Goal: Information Seeking & Learning: Learn about a topic

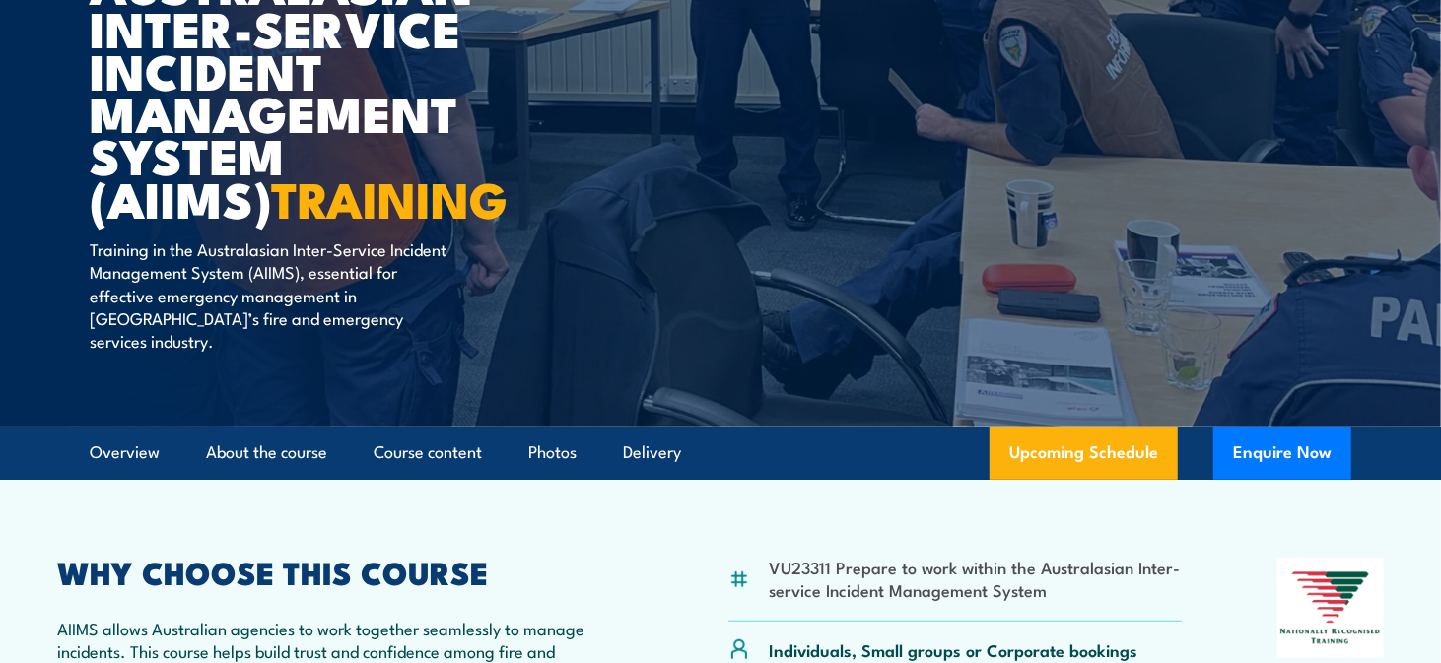
scroll to position [296, 0]
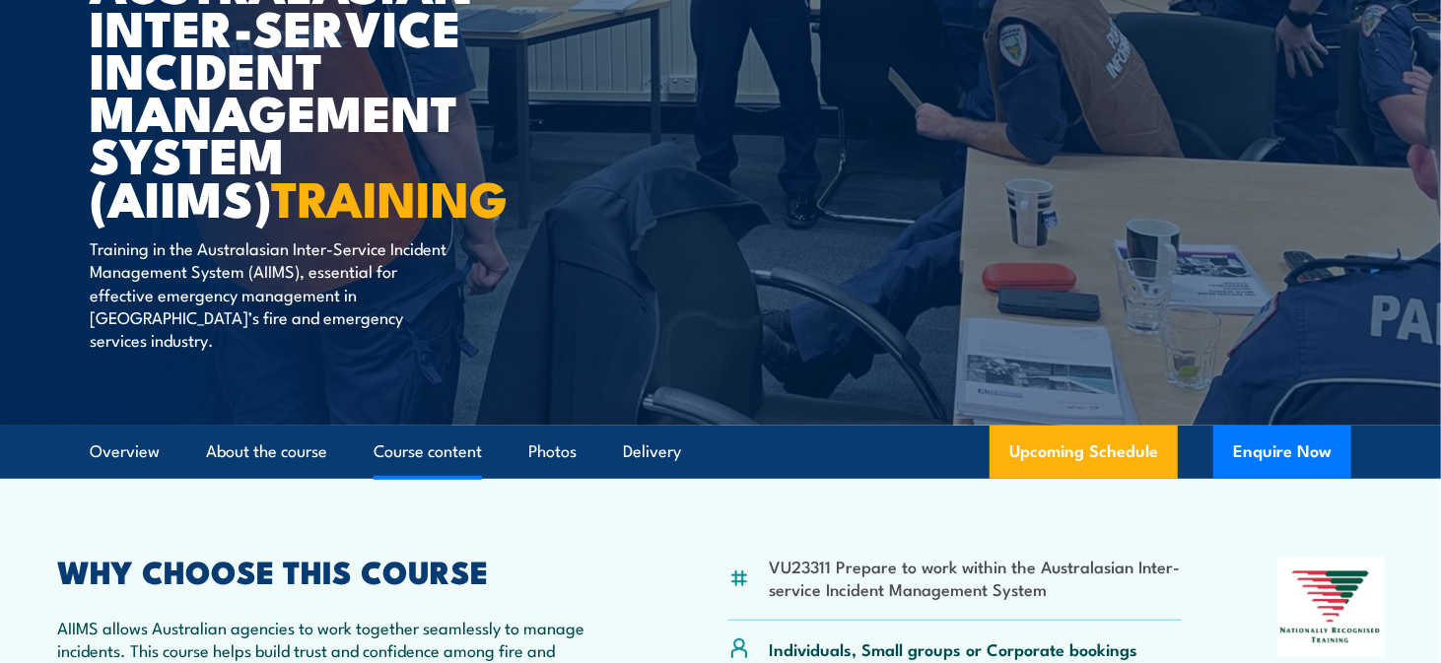
click at [414, 426] on link "Course content" at bounding box center [427, 452] width 108 height 52
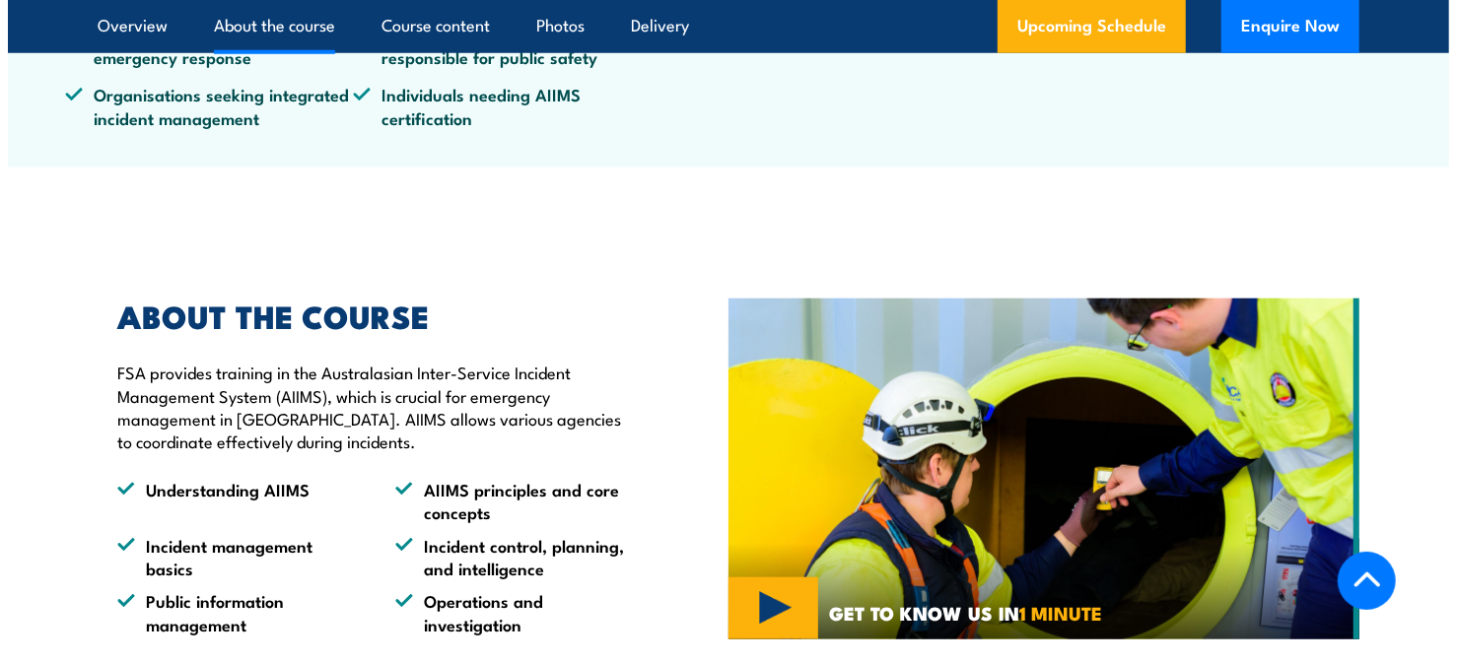
scroll to position [1239, 0]
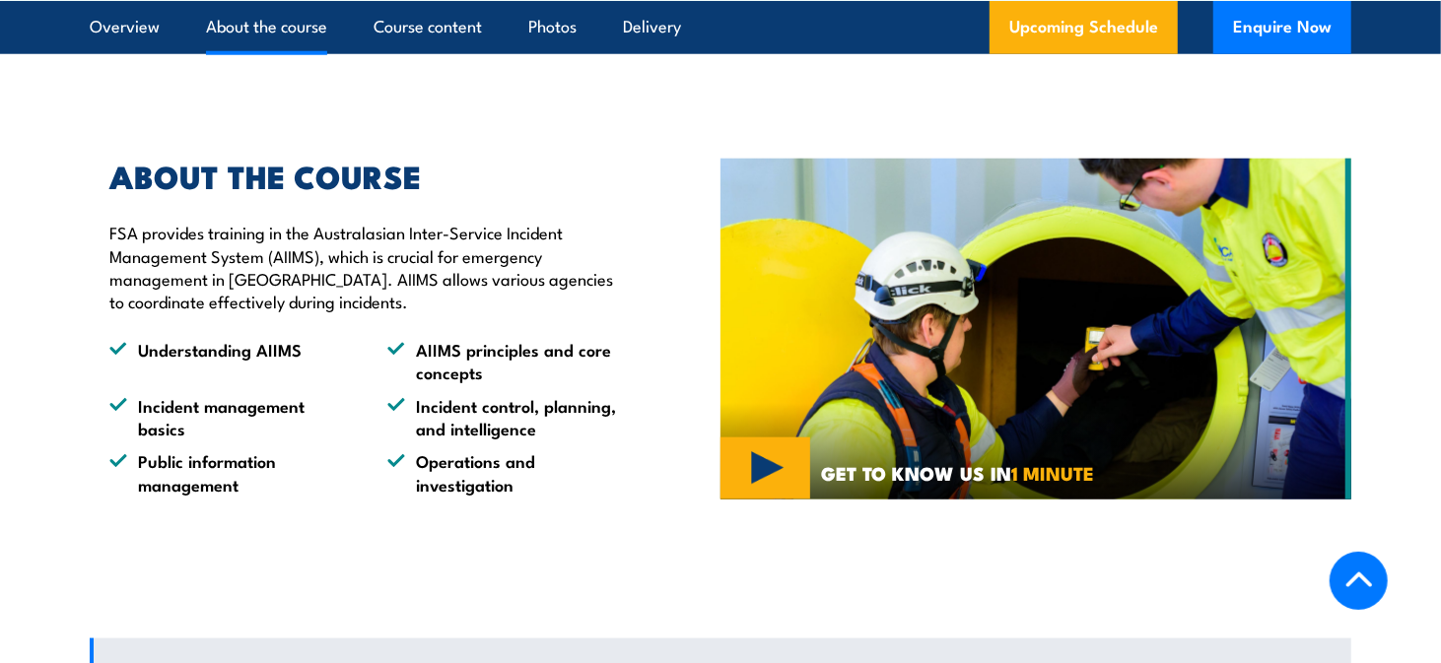
click at [768, 443] on img at bounding box center [1035, 329] width 631 height 341
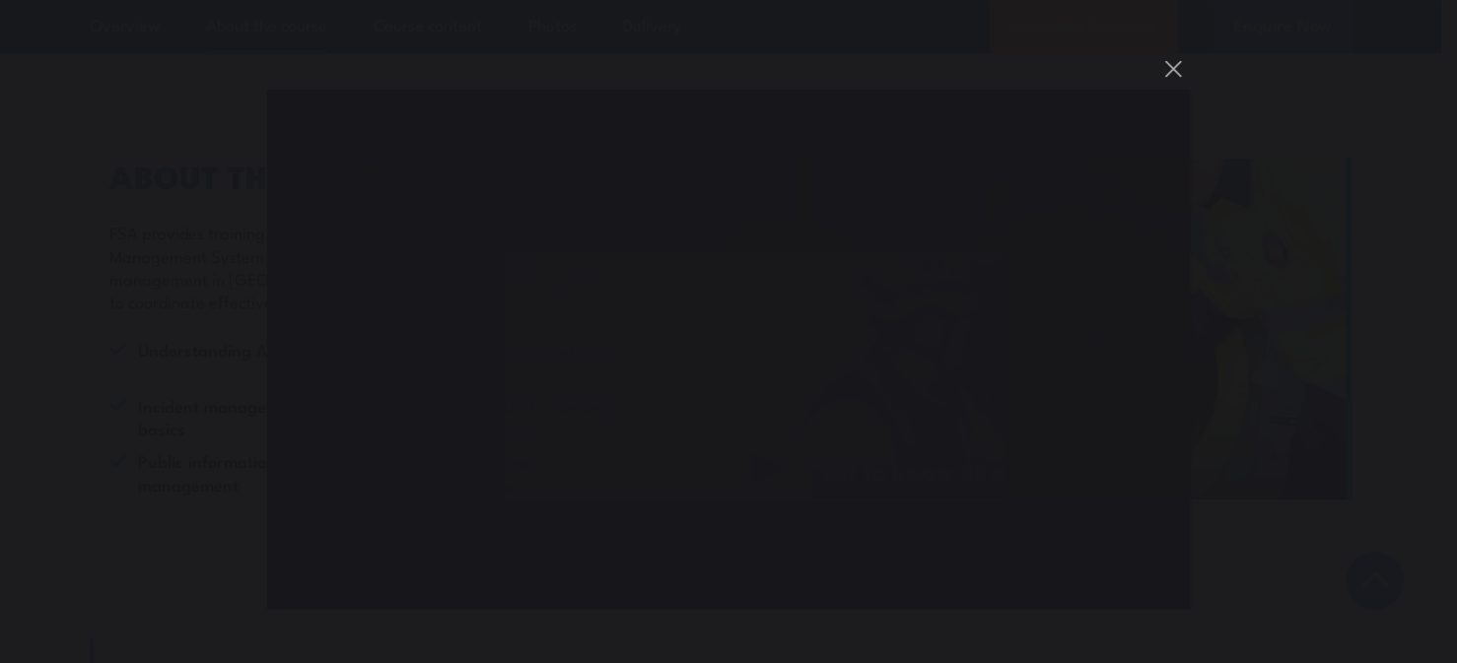
scroll to position [1854, 0]
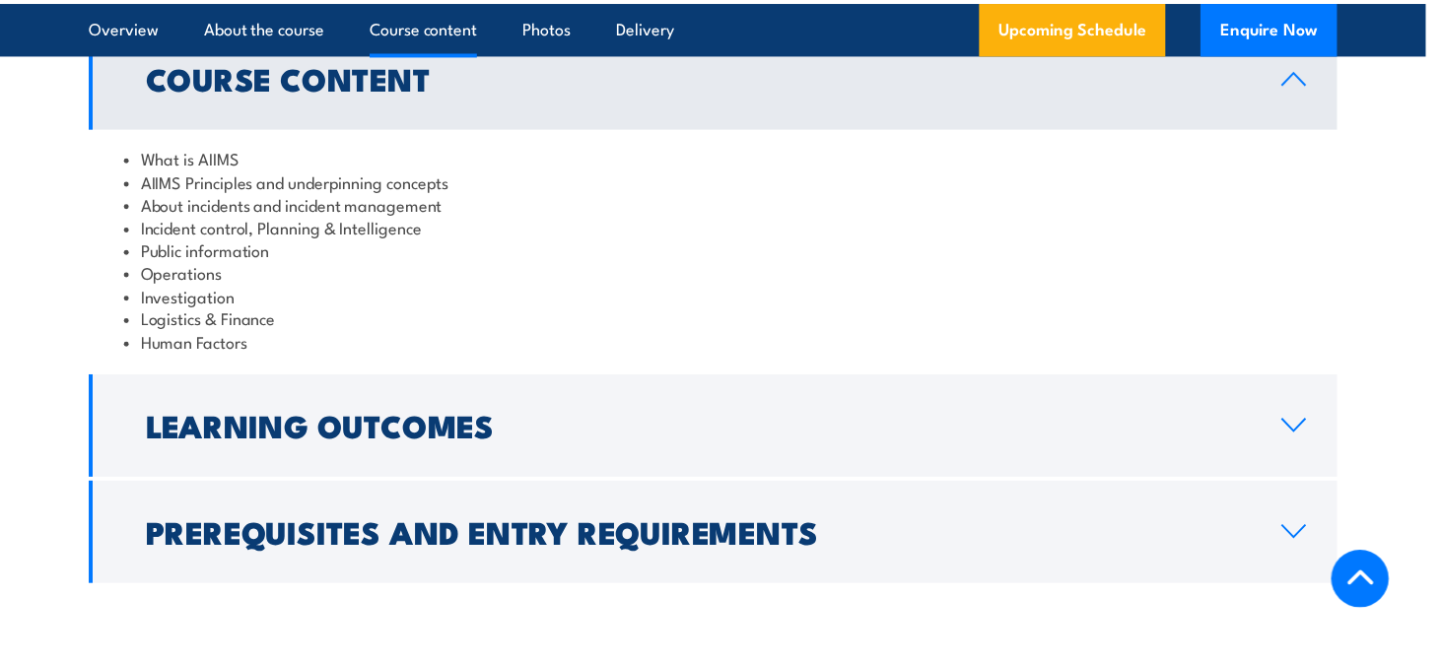
scroll to position [1212, 0]
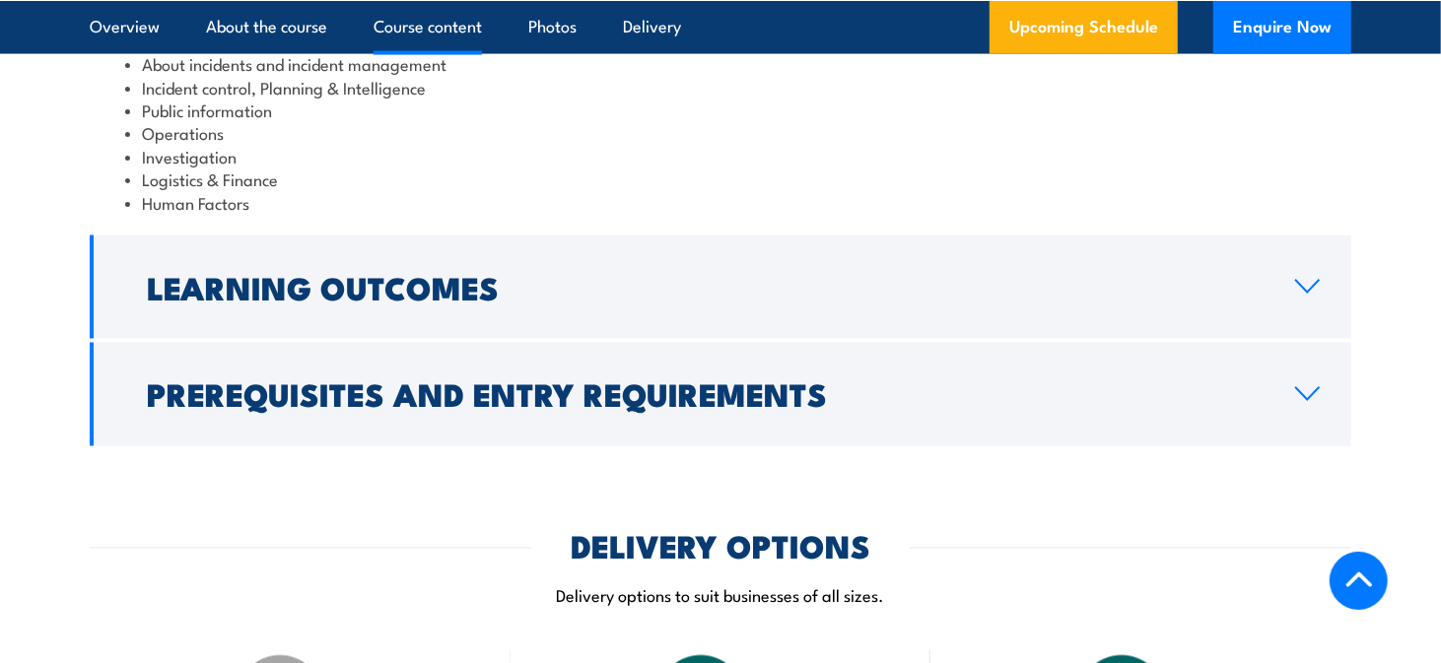
scroll to position [2001, 0]
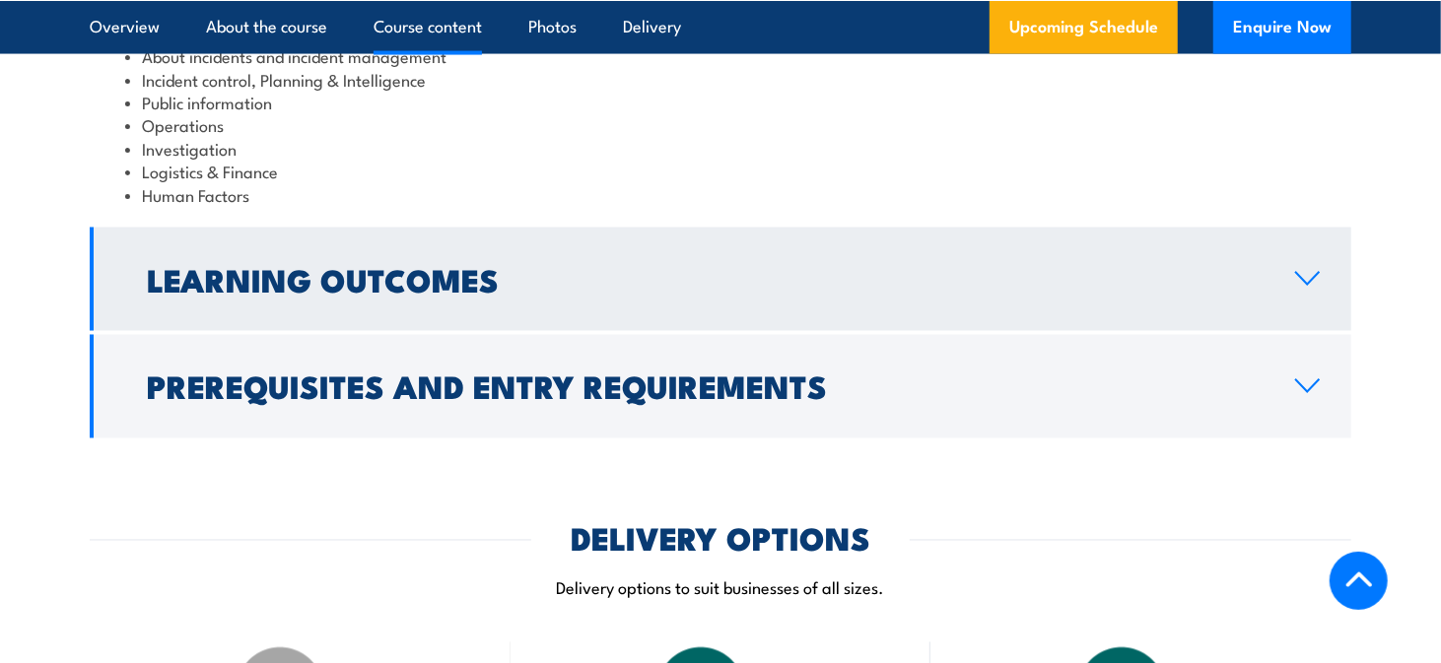
click at [1307, 271] on icon at bounding box center [1307, 279] width 27 height 16
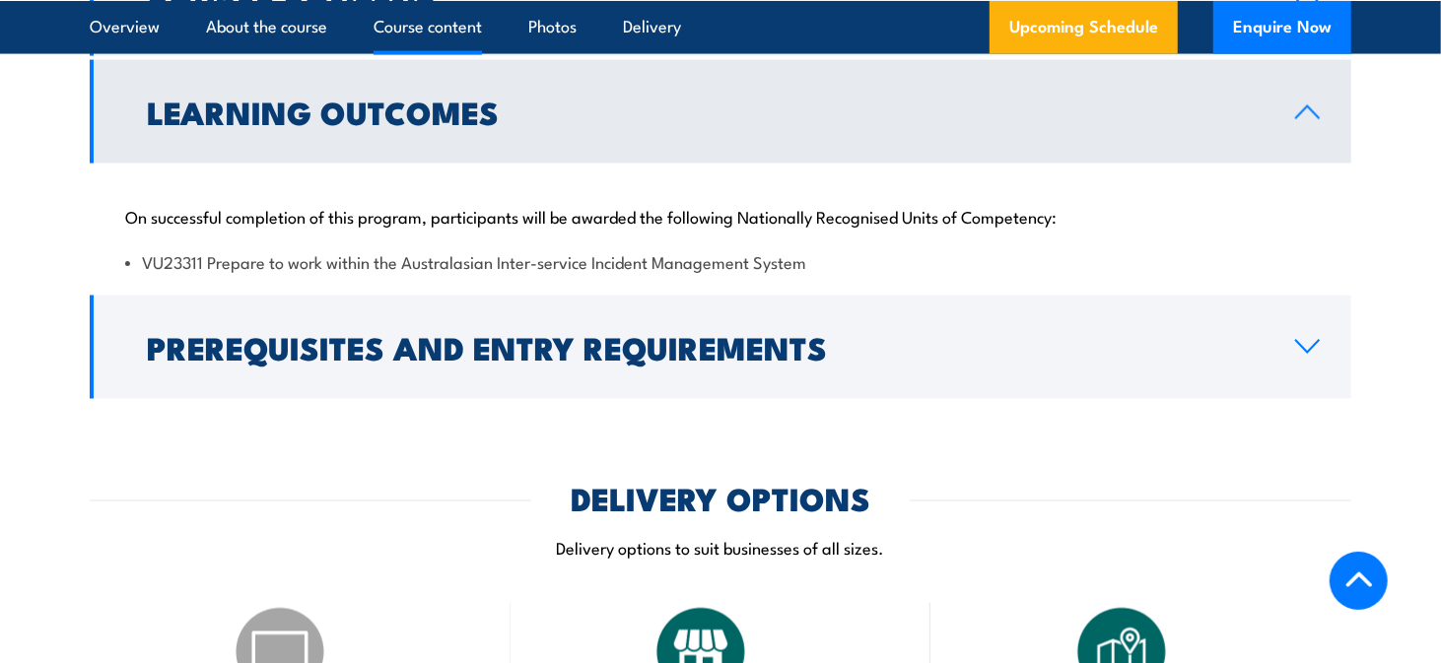
scroll to position [1962, 0]
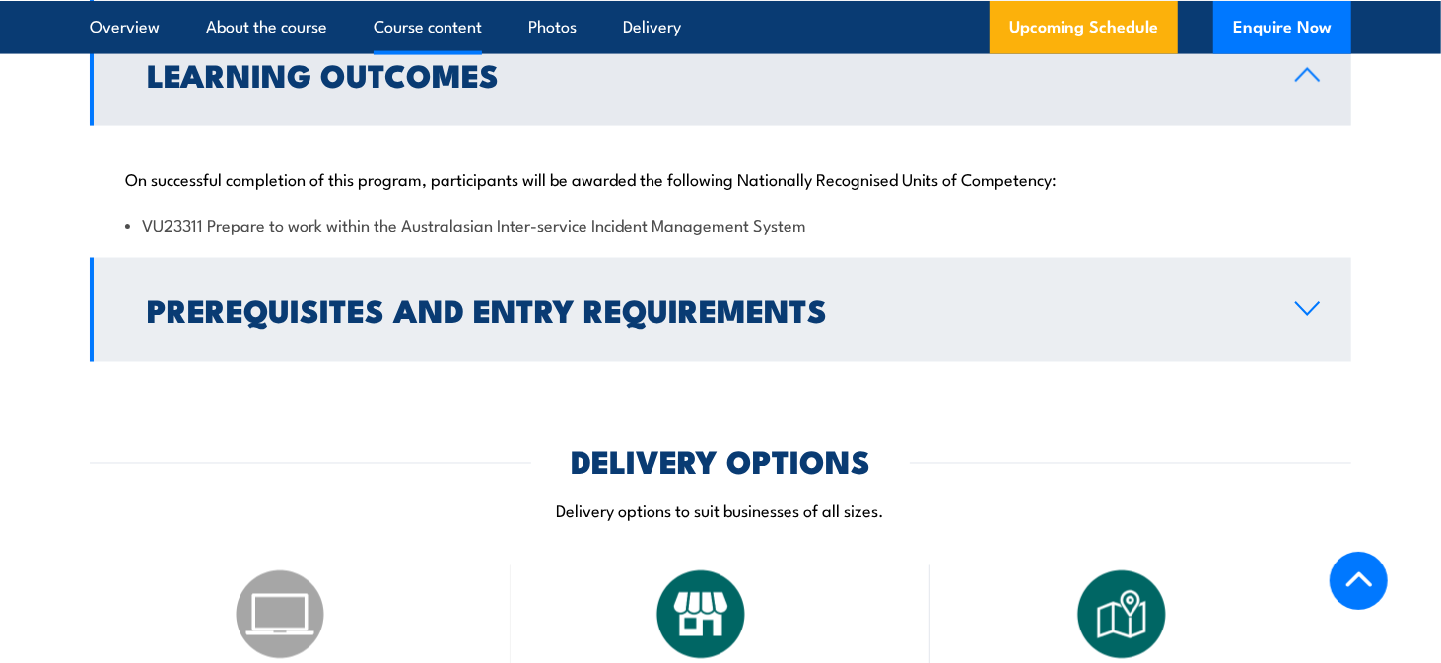
click at [1317, 304] on icon at bounding box center [1307, 310] width 23 height 12
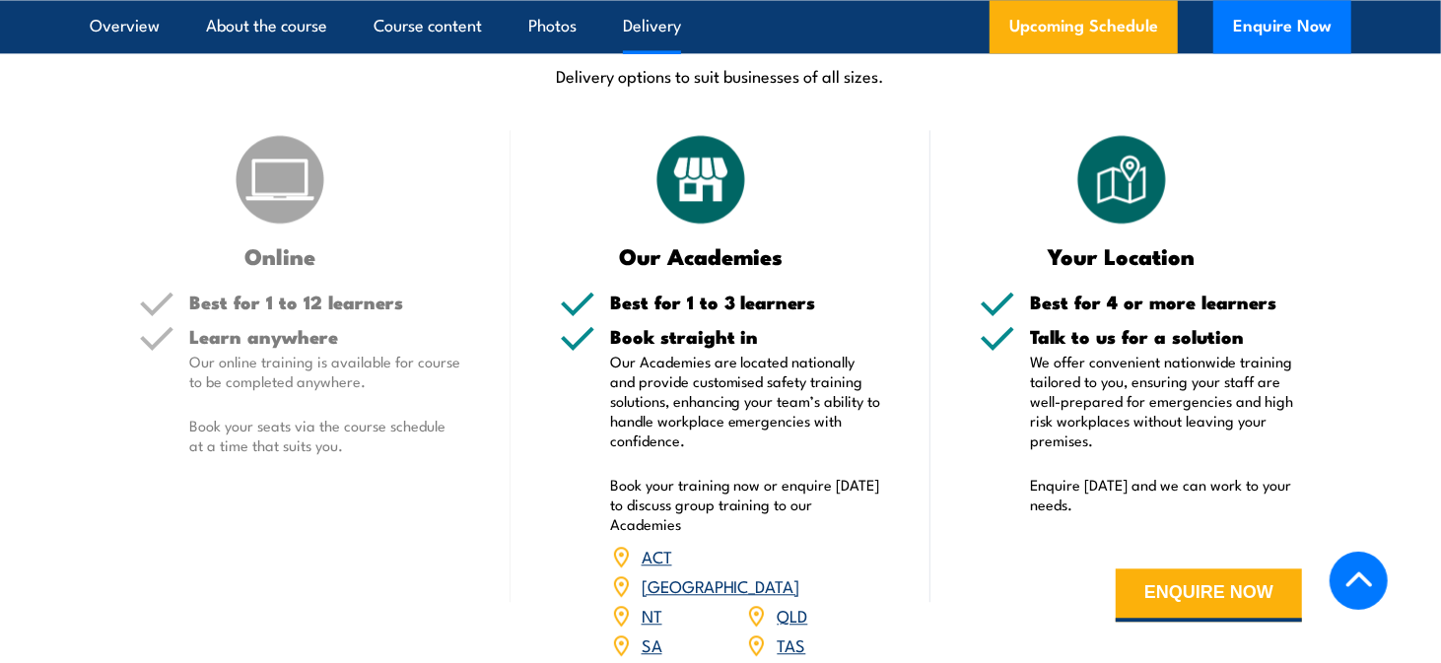
scroll to position [2849, 0]
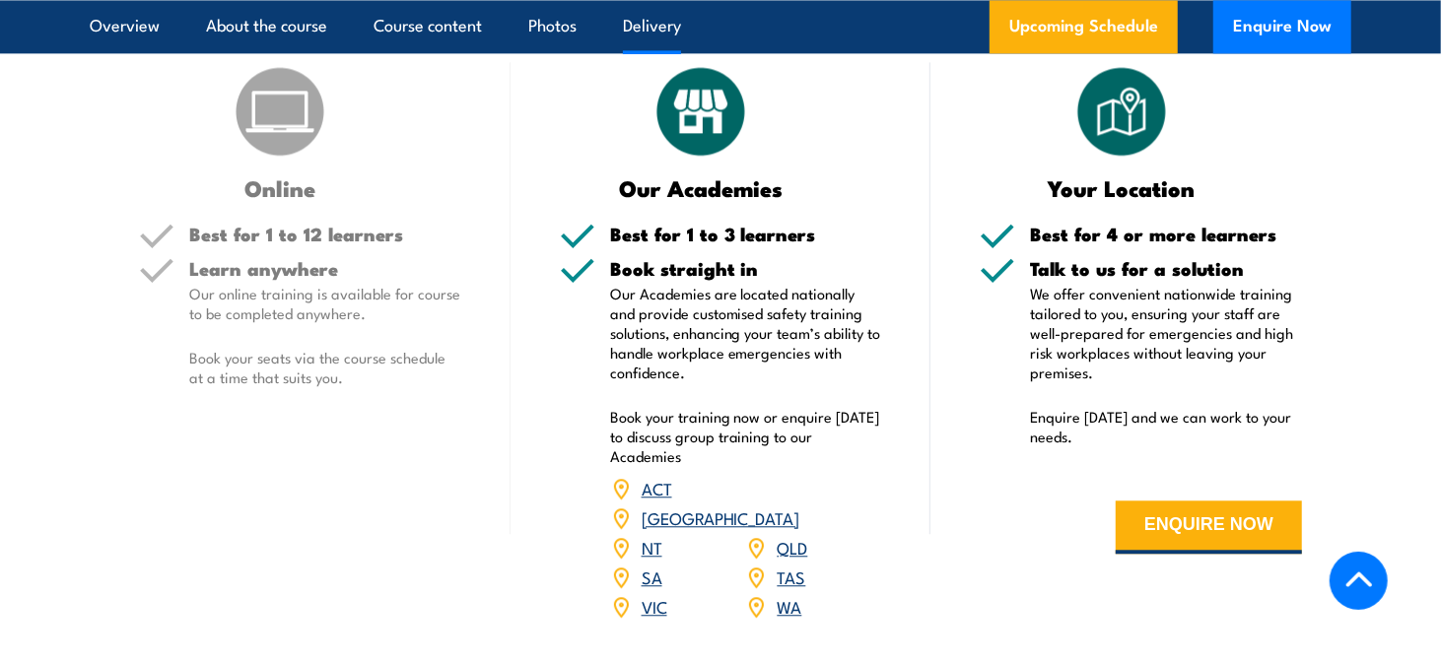
click at [795, 506] on link "[GEOGRAPHIC_DATA]" at bounding box center [721, 518] width 159 height 24
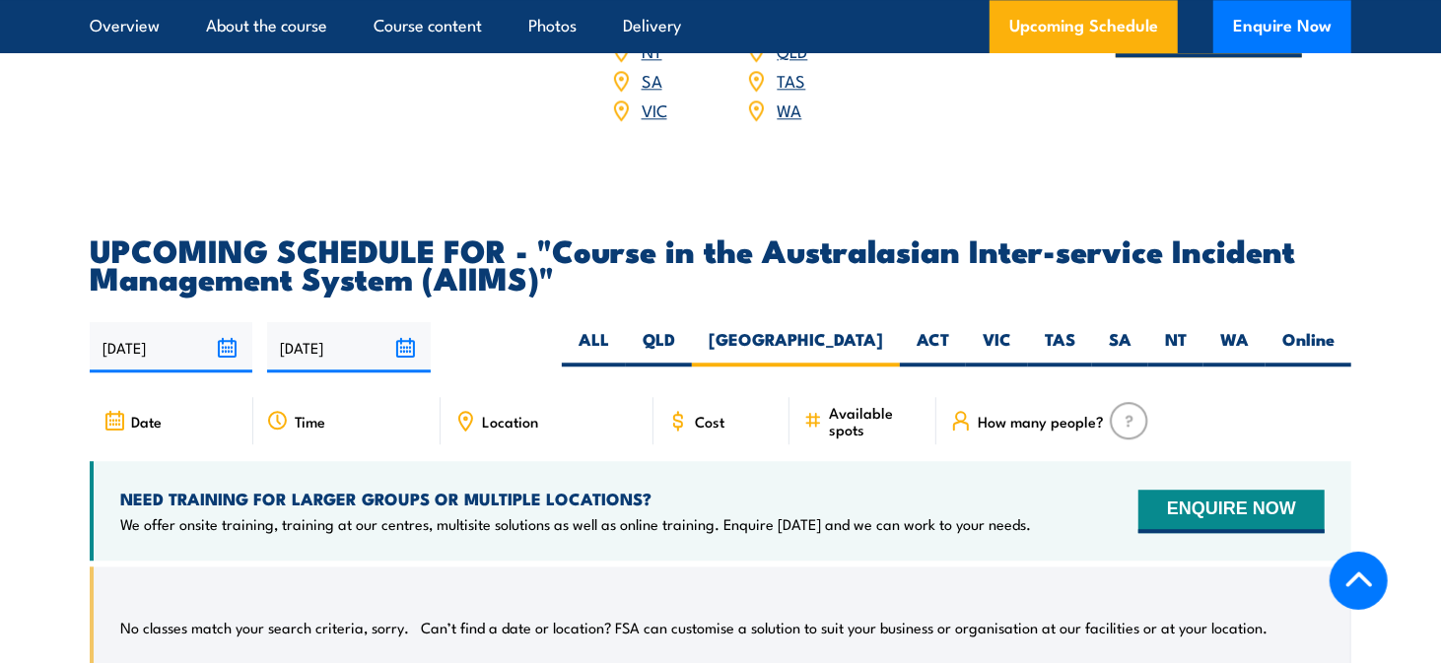
scroll to position [3260, 0]
